Goal: Find specific fact

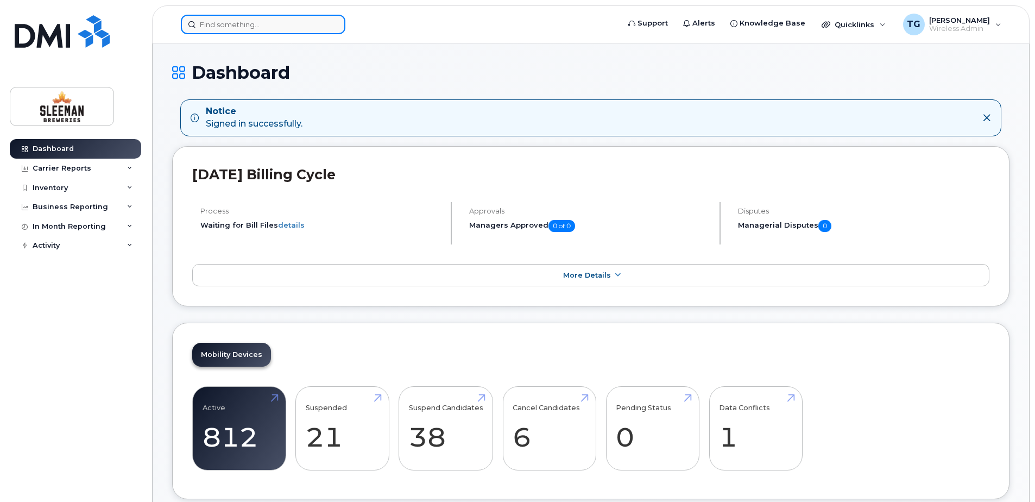
click at [222, 27] on input at bounding box center [263, 25] width 165 height 20
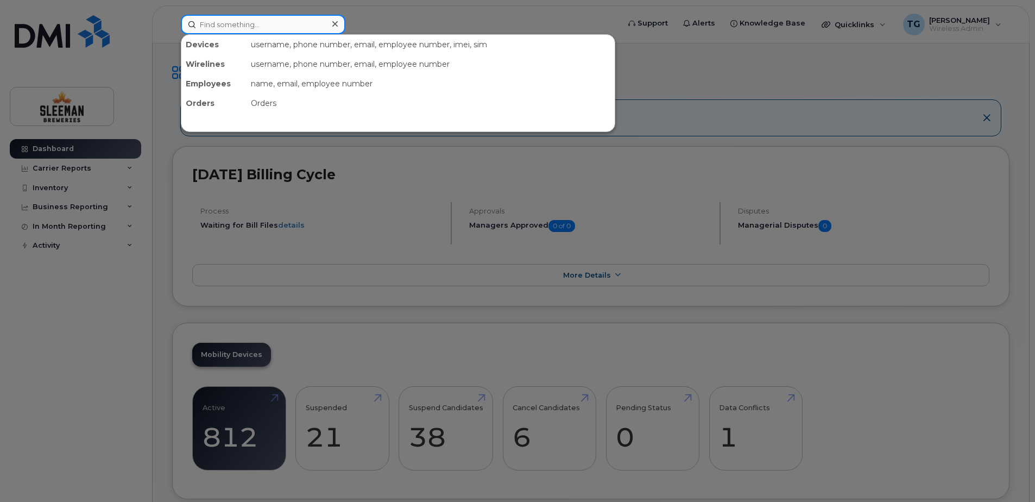
paste input "[PHONE_NUMBER]"
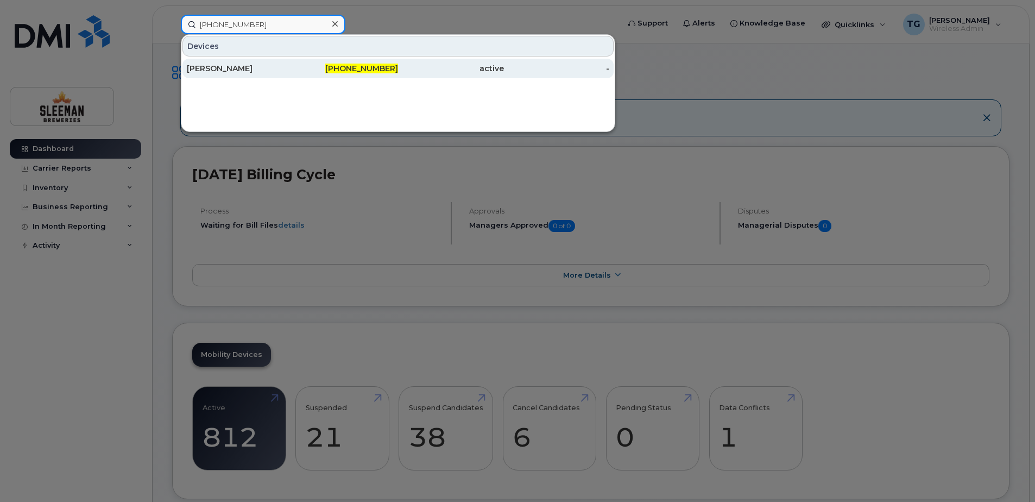
type input "[PHONE_NUMBER]"
click at [250, 60] on div "[PERSON_NAME]" at bounding box center [240, 69] width 106 height 20
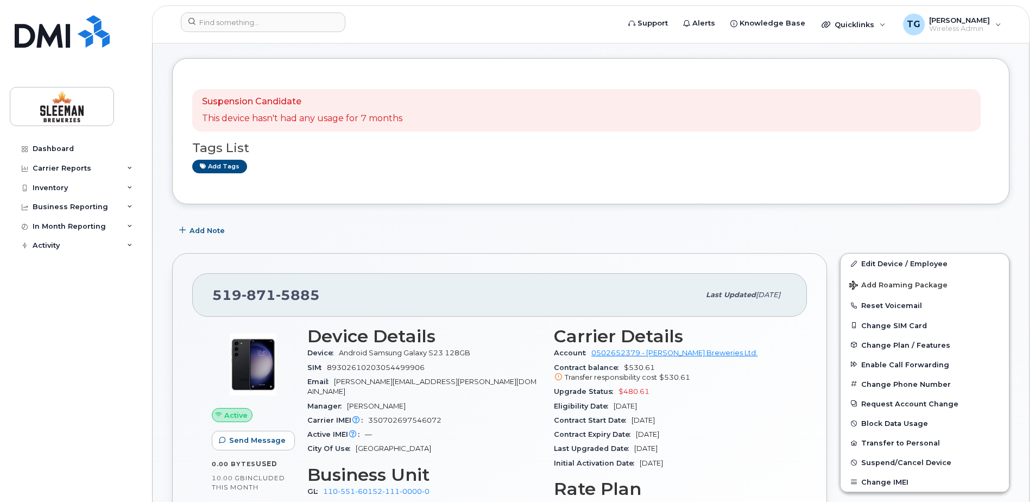
scroll to position [163, 0]
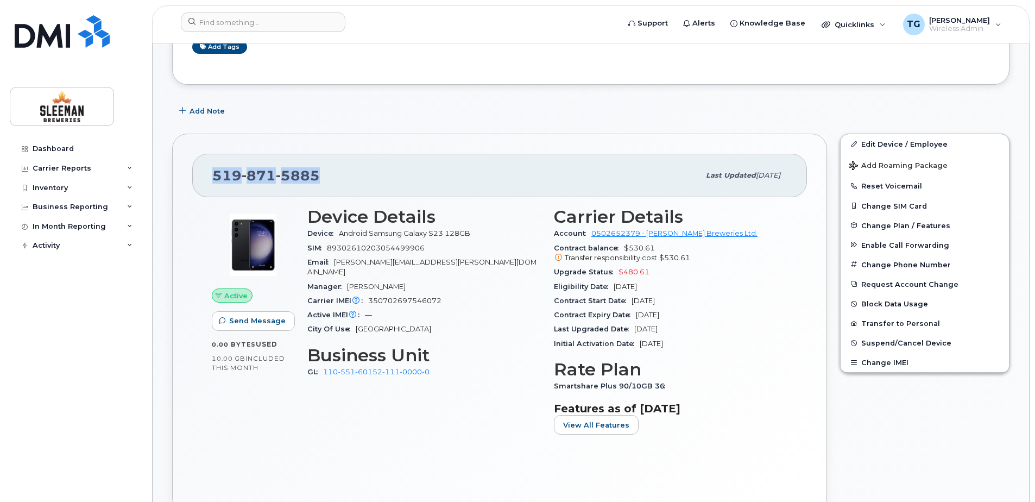
drag, startPoint x: 324, startPoint y: 179, endPoint x: 198, endPoint y: 175, distance: 126.6
click at [198, 175] on div "519 871 5885 Last updated Jul 31, 2025" at bounding box center [499, 175] width 615 height 43
copy span "519 871 5885"
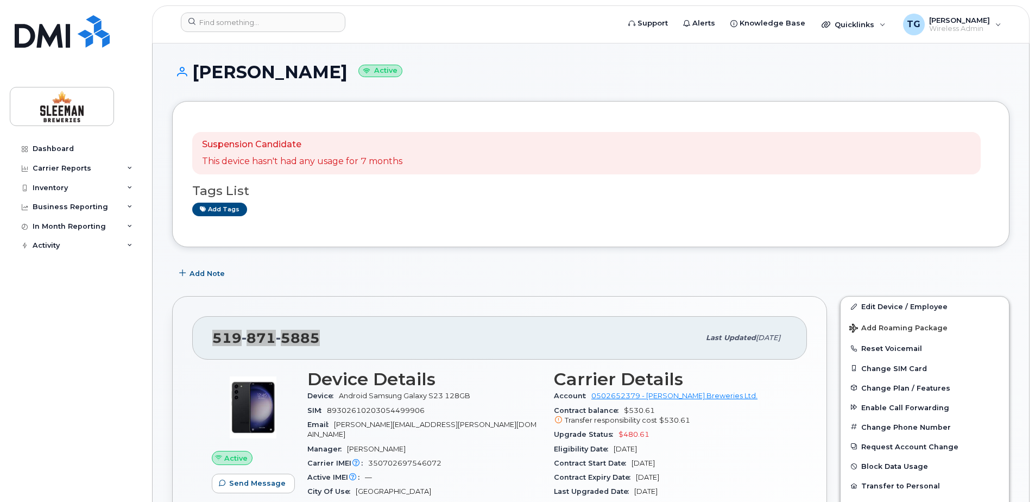
scroll to position [0, 0]
